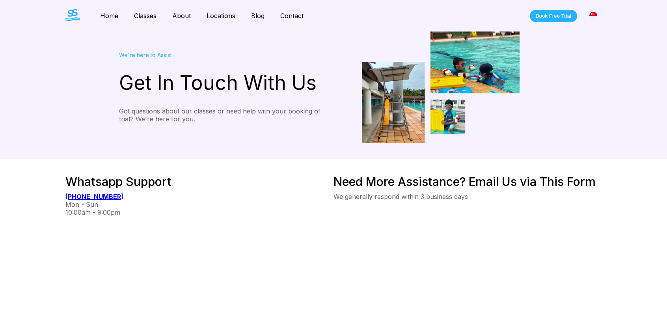
click at [292, 15] on link "Contact" at bounding box center [292, 16] width 39 height 8
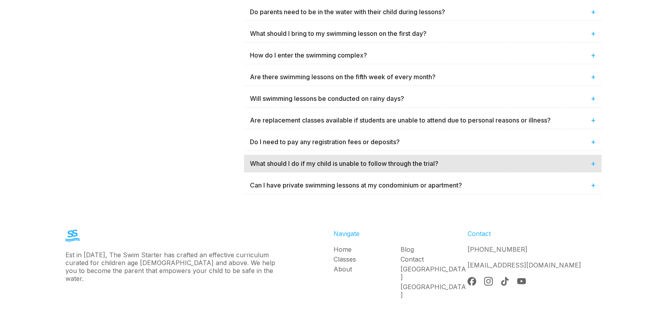
scroll to position [548, 0]
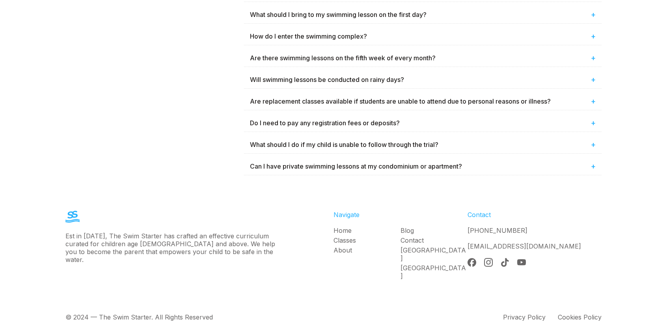
click at [415, 237] on link "Contact" at bounding box center [434, 241] width 67 height 8
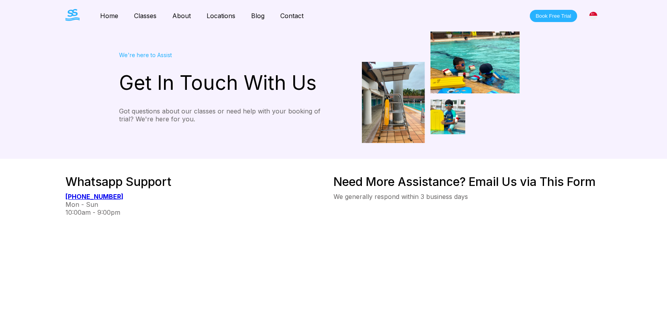
click at [254, 15] on link "Blog" at bounding box center [257, 16] width 29 height 8
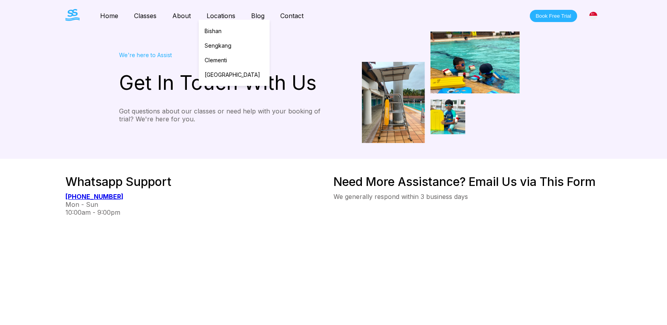
click at [213, 14] on link "Locations" at bounding box center [221, 16] width 45 height 8
click at [223, 54] on link "Clementi" at bounding box center [234, 60] width 71 height 15
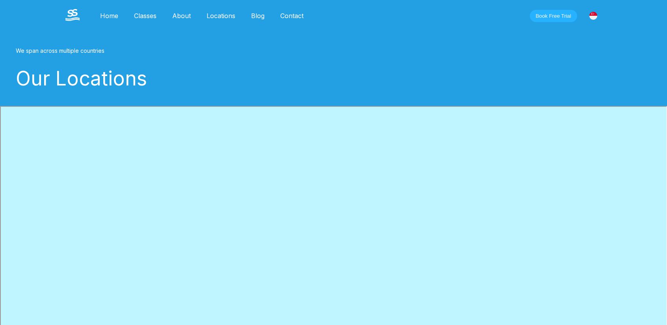
click at [182, 15] on link "About" at bounding box center [181, 16] width 34 height 8
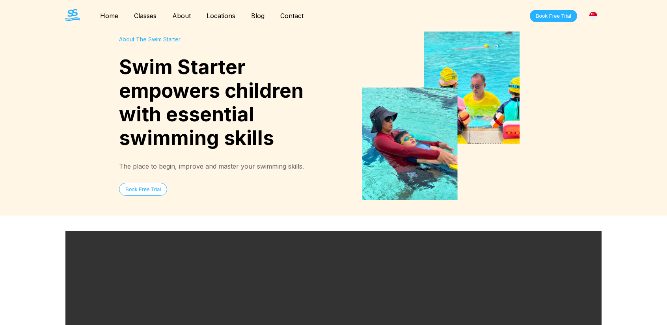
click at [154, 19] on link "Classes" at bounding box center [145, 16] width 38 height 8
